Goal: Entertainment & Leisure: Browse casually

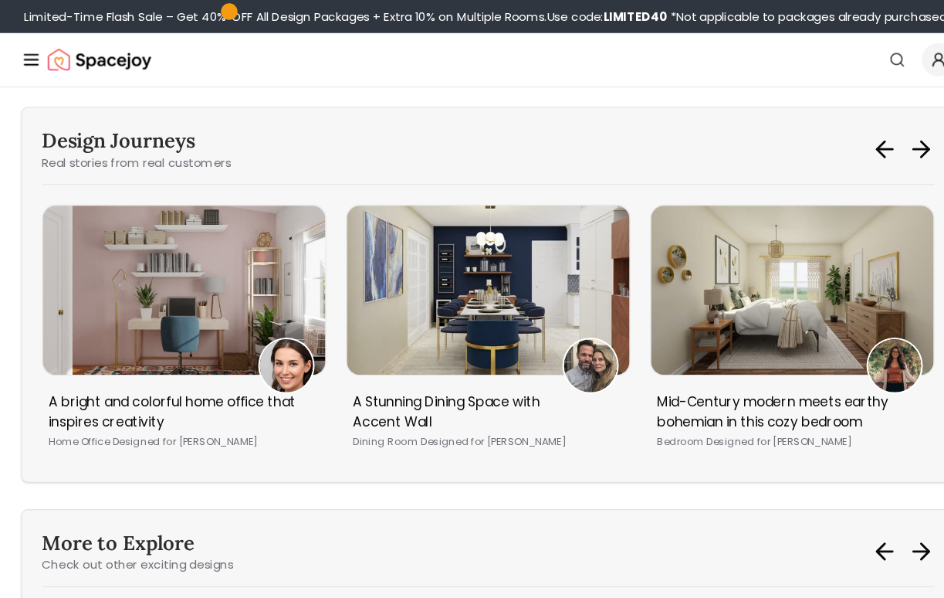
scroll to position [4838, 0]
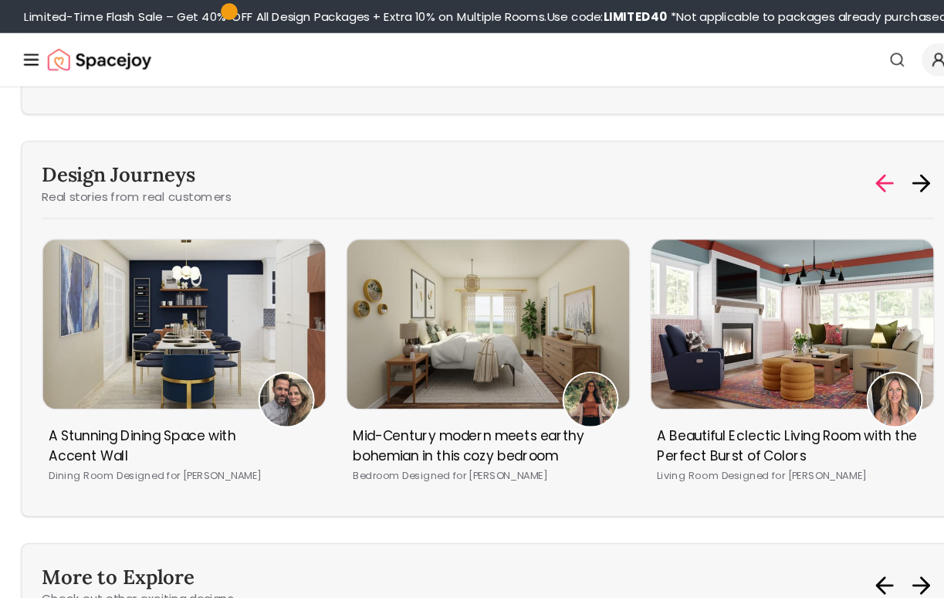
click at [835, 163] on icon at bounding box center [838, 170] width 7 height 15
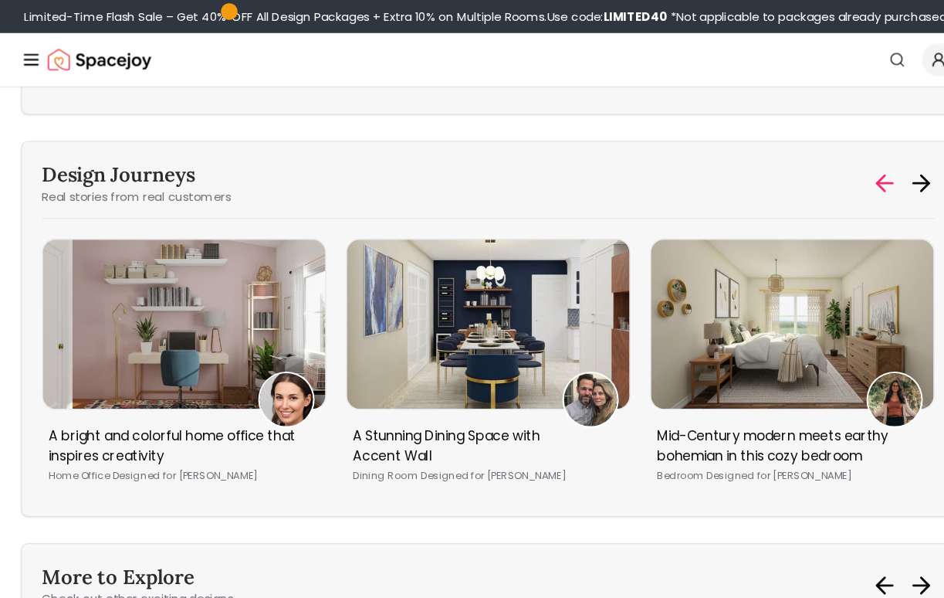
click at [835, 163] on icon at bounding box center [838, 170] width 7 height 15
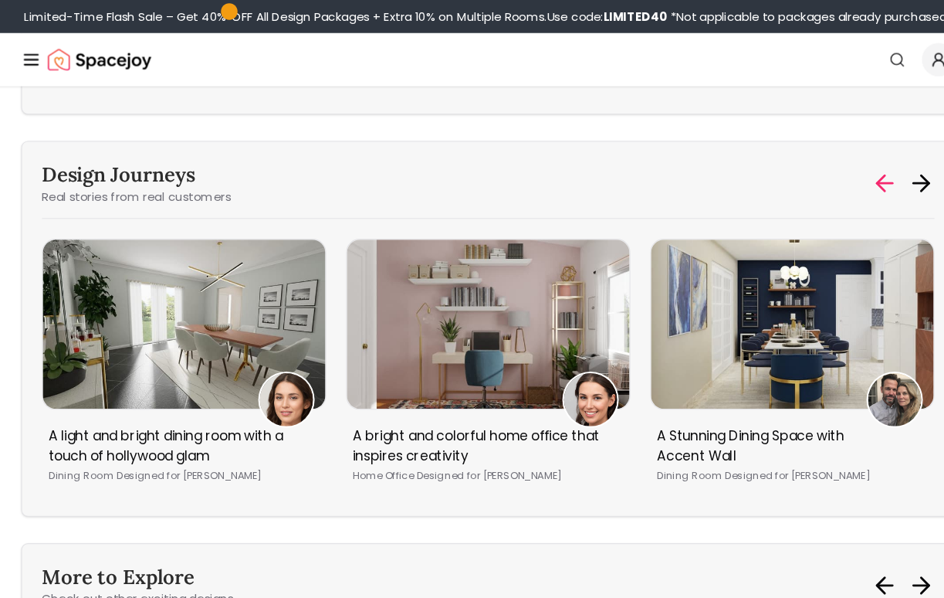
click at [835, 163] on icon at bounding box center [838, 170] width 7 height 15
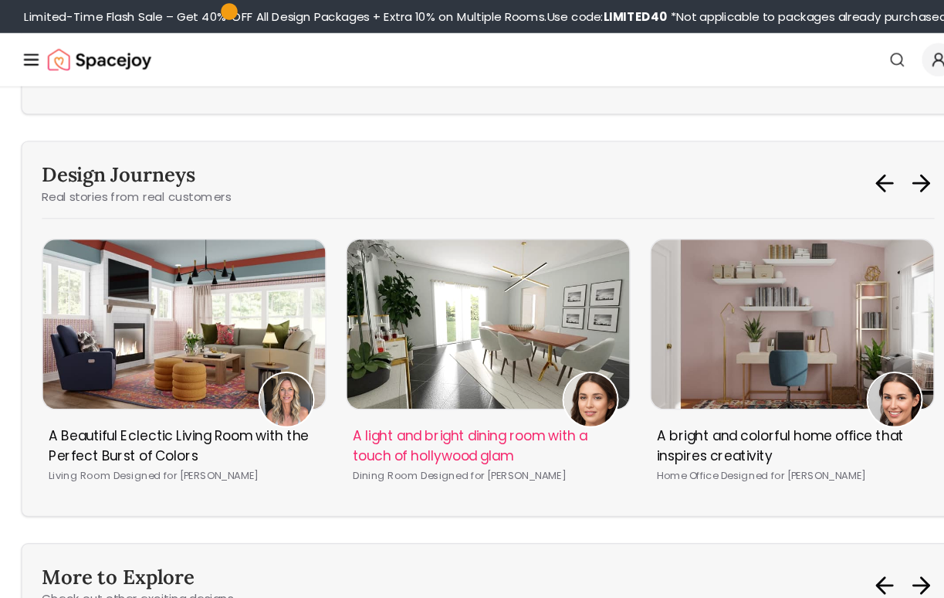
click at [553, 293] on img "2 / 5" at bounding box center [472, 302] width 263 height 158
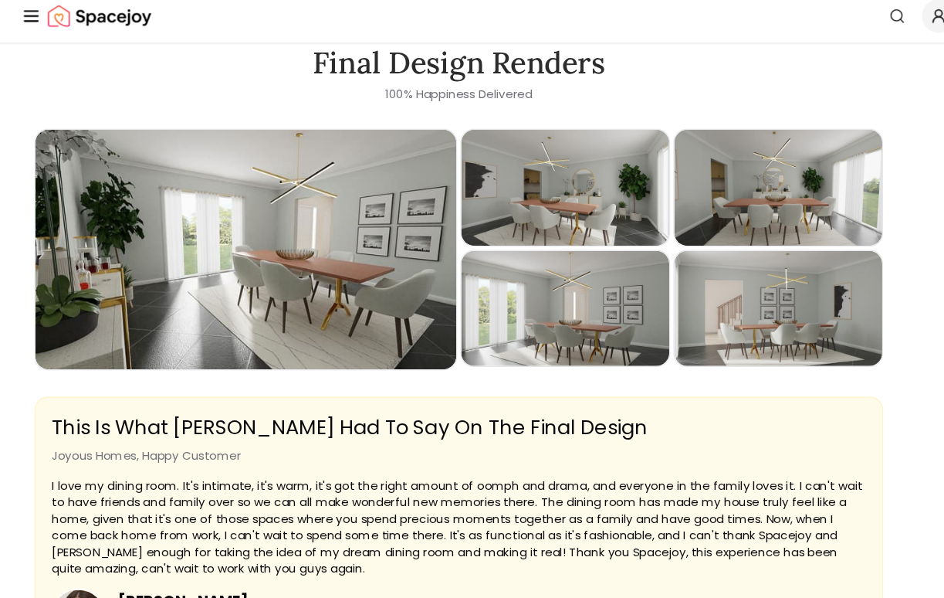
scroll to position [2325, 0]
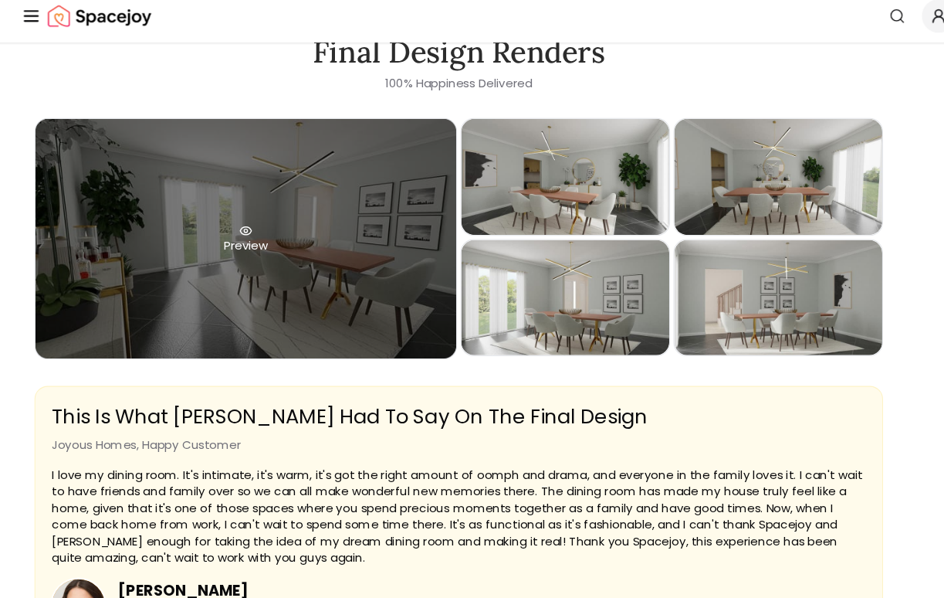
click at [318, 225] on div "Preview" at bounding box center [246, 262] width 392 height 222
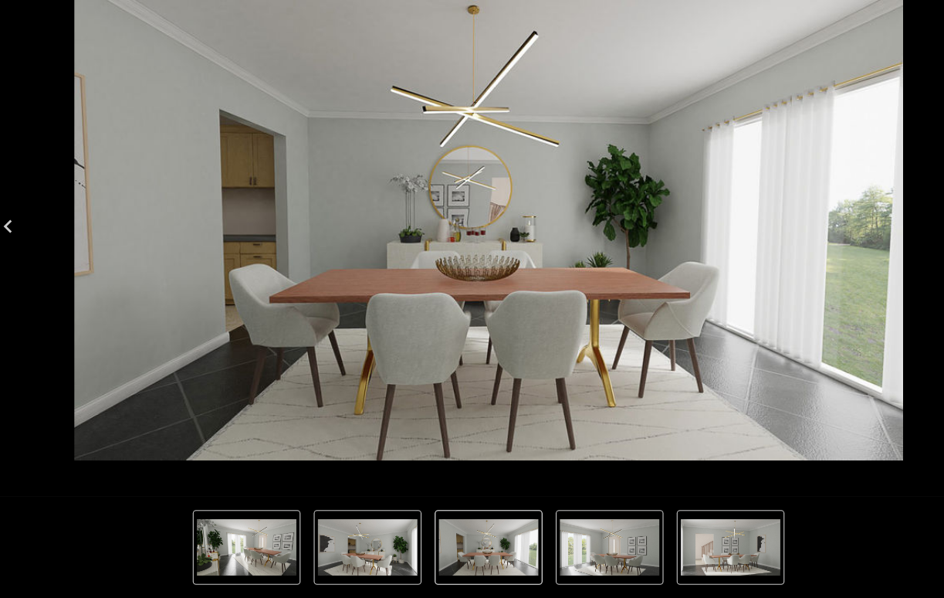
scroll to position [3889, 0]
click at [459, 524] on img "3 of 5" at bounding box center [472, 550] width 93 height 53
click at [551, 528] on img "4 of 5" at bounding box center [585, 550] width 93 height 53
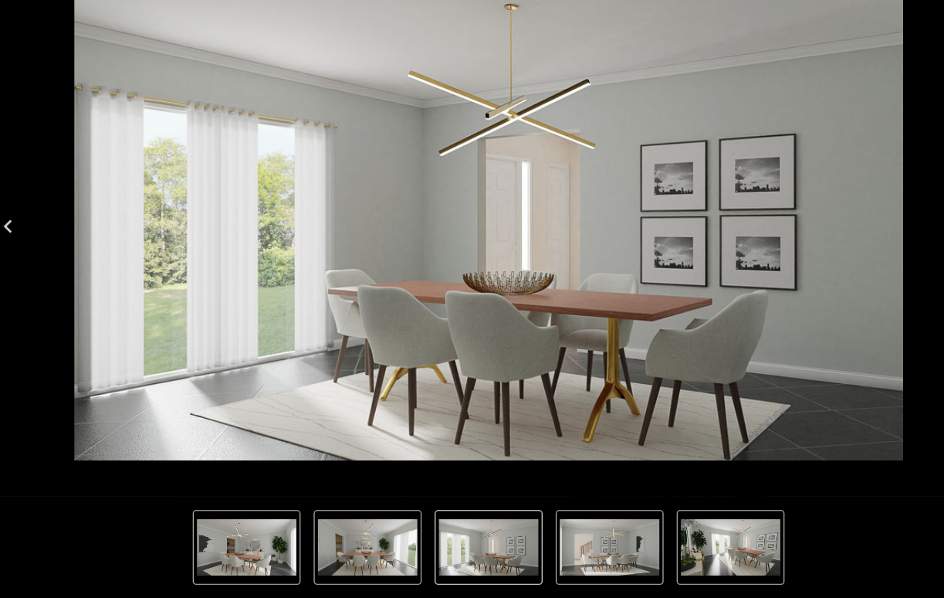
click at [690, 527] on img "1 of 5" at bounding box center [698, 550] width 93 height 53
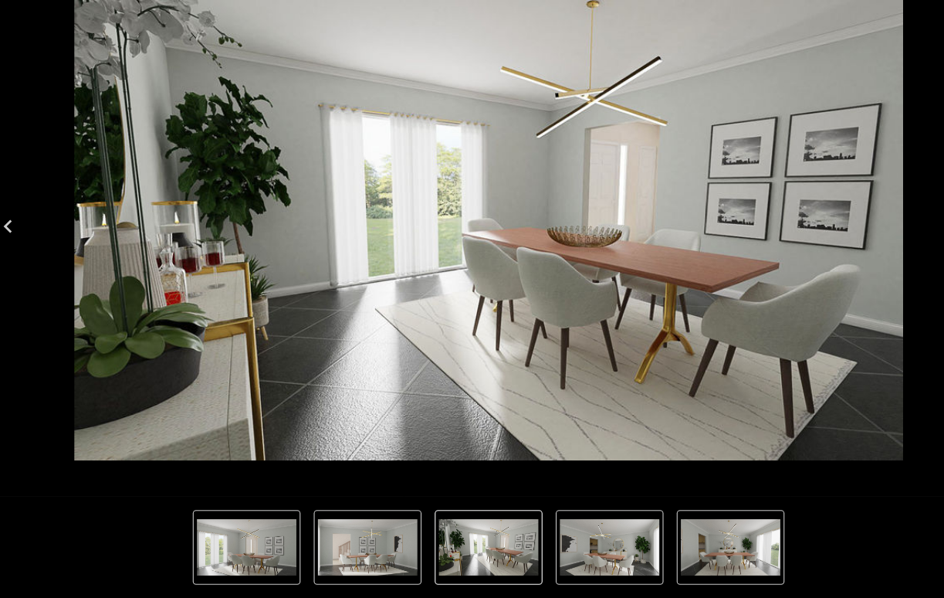
click at [589, 525] on img "2 of 5" at bounding box center [585, 550] width 93 height 53
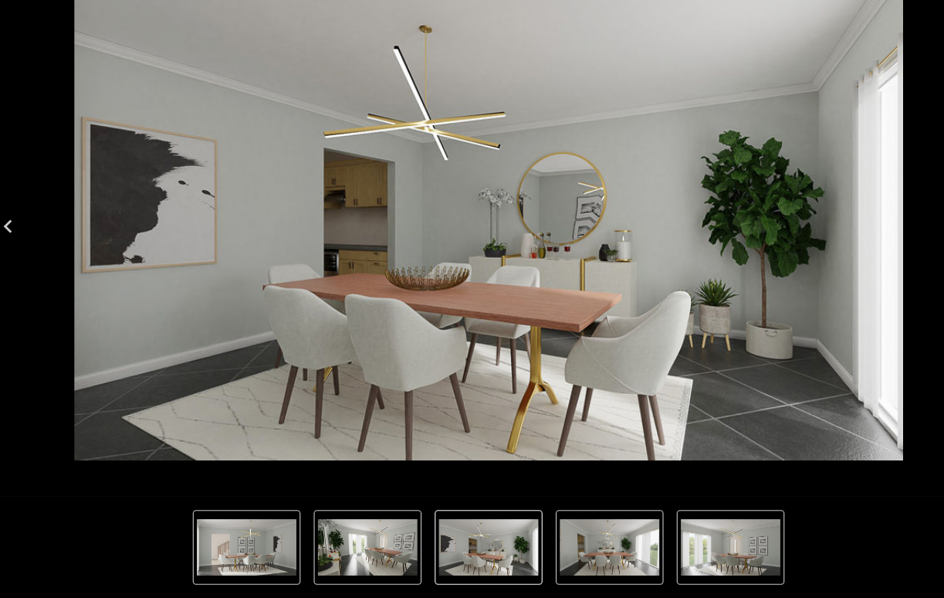
click at [470, 524] on img "2 of 5" at bounding box center [472, 550] width 93 height 53
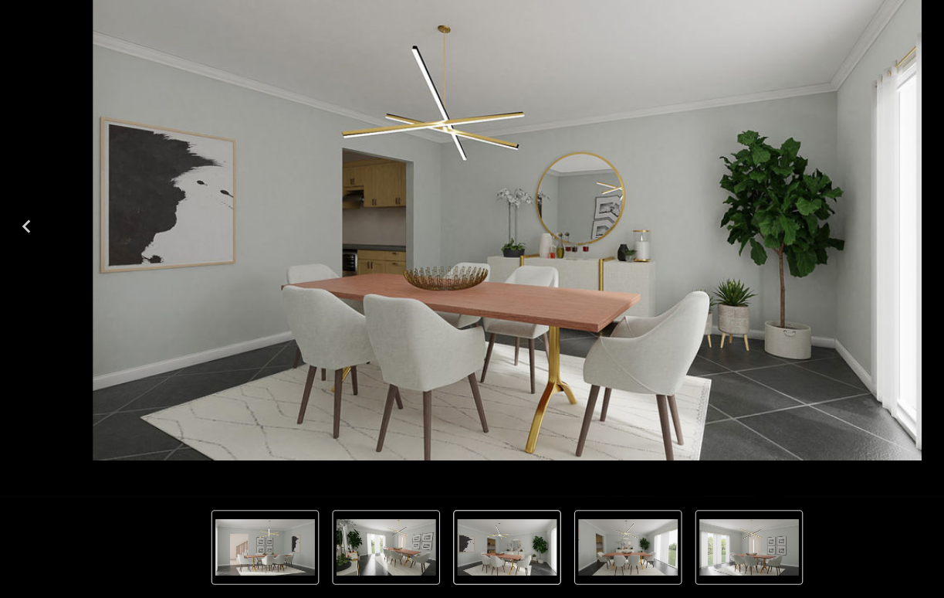
click at [24, 239] on icon "Previous" at bounding box center [24, 251] width 25 height 25
drag, startPoint x: 314, startPoint y: 226, endPoint x: 341, endPoint y: 246, distance: 33.2
click at [342, 245] on div "Photo gallery" at bounding box center [472, 252] width 5856 height 504
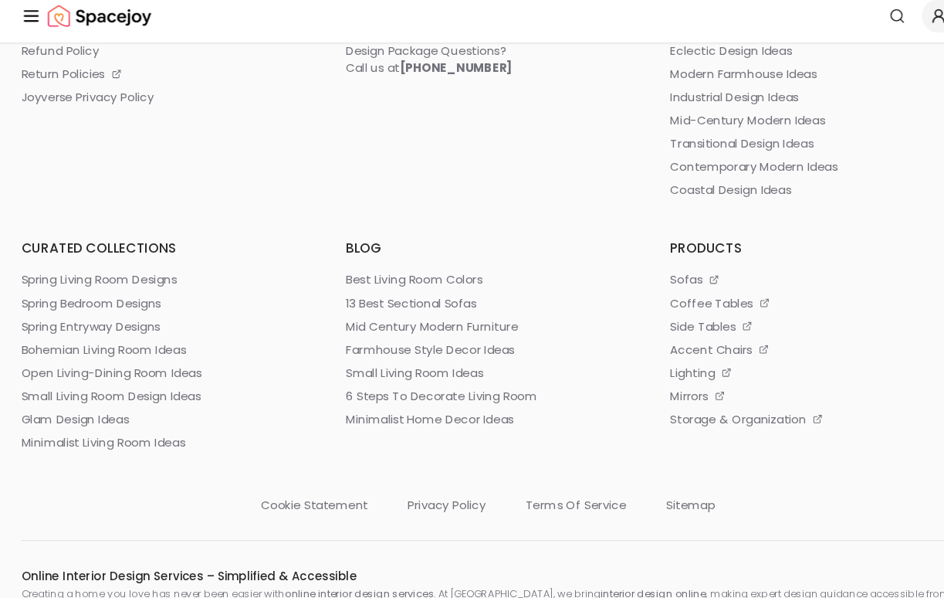
scroll to position [7544, 0]
